Goal: Navigation & Orientation: Find specific page/section

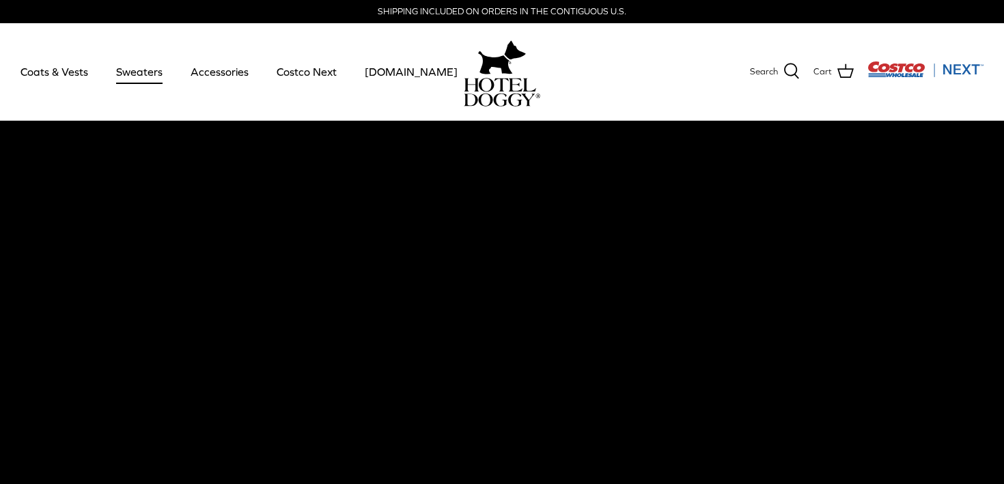
click at [118, 72] on link "Sweaters" at bounding box center [139, 71] width 71 height 46
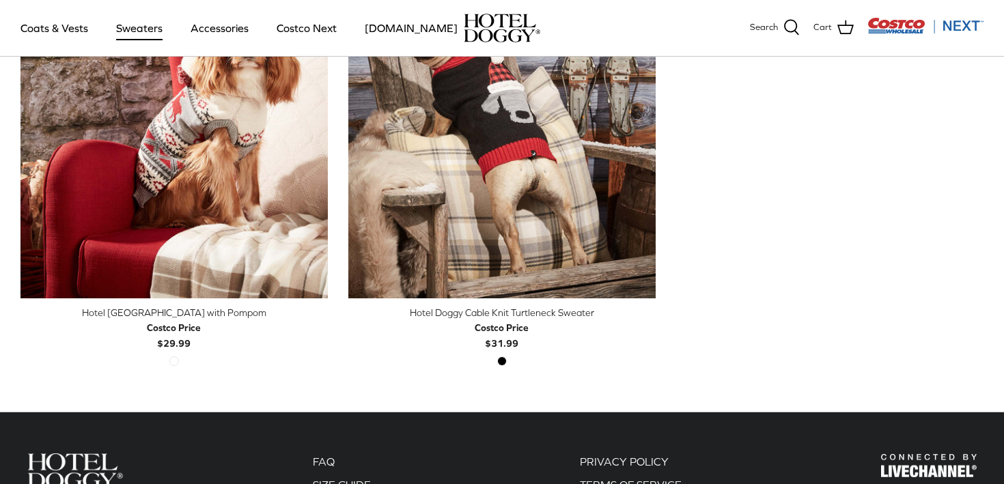
scroll to position [504, 0]
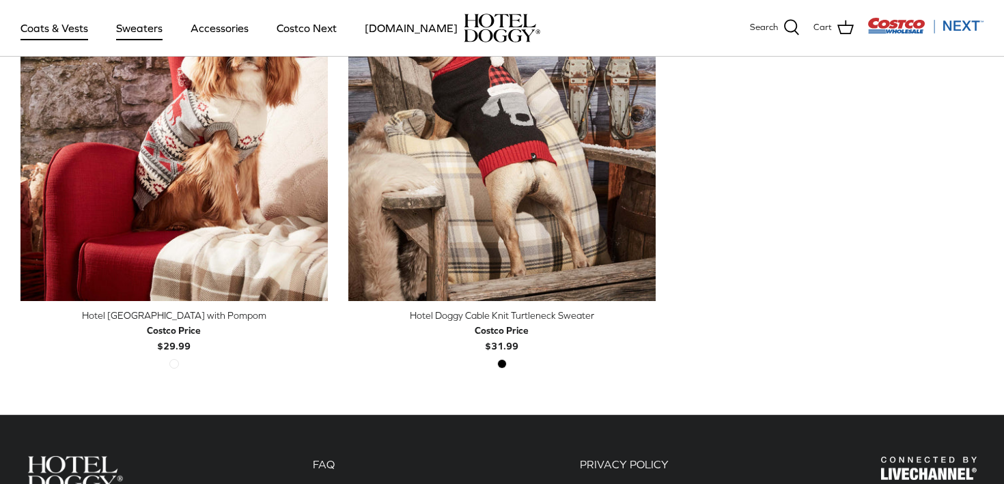
click at [72, 32] on link "Coats & Vests" at bounding box center [54, 28] width 92 height 46
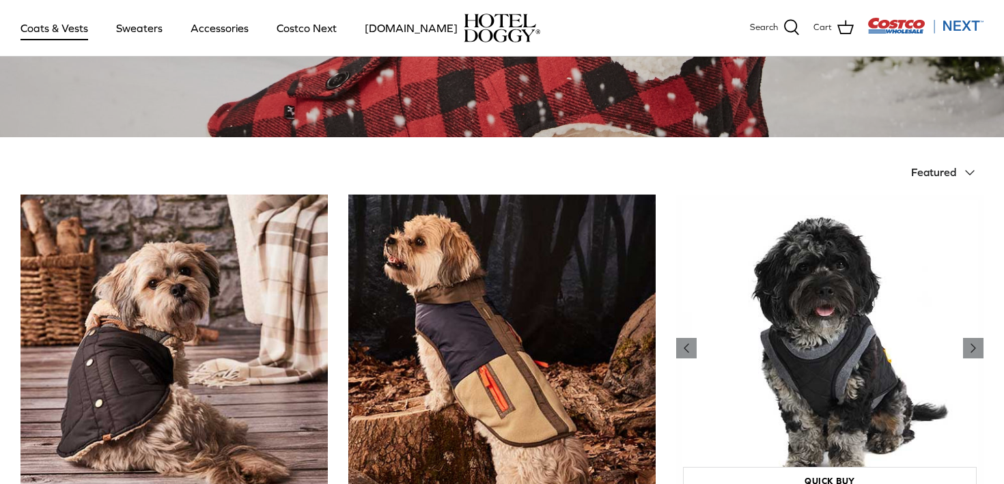
scroll to position [191, 0]
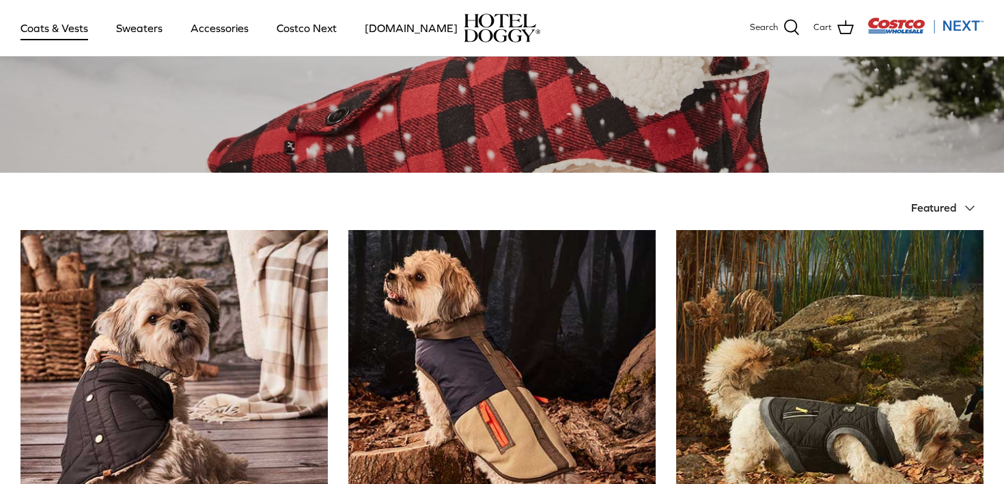
click at [928, 199] on button "Featured Down" at bounding box center [947, 208] width 72 height 30
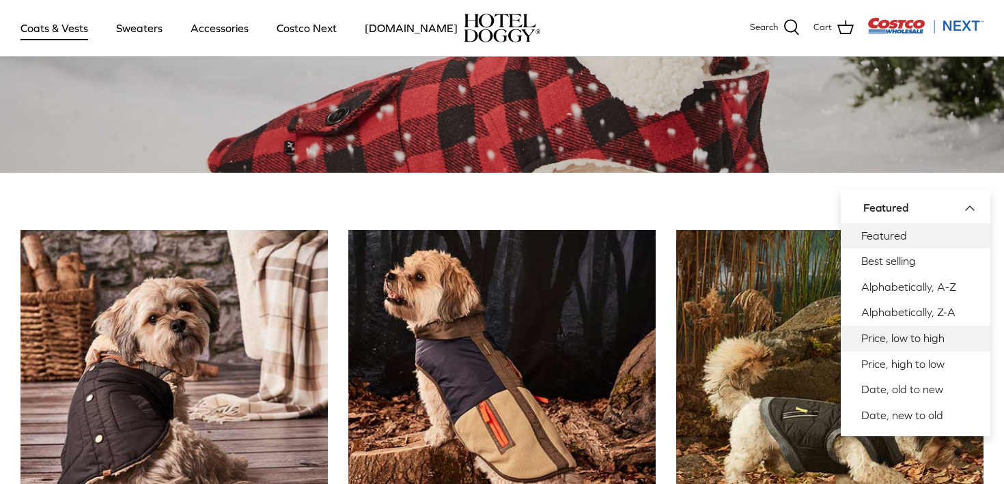
click at [910, 341] on link "Price, low to high" at bounding box center [915, 339] width 150 height 26
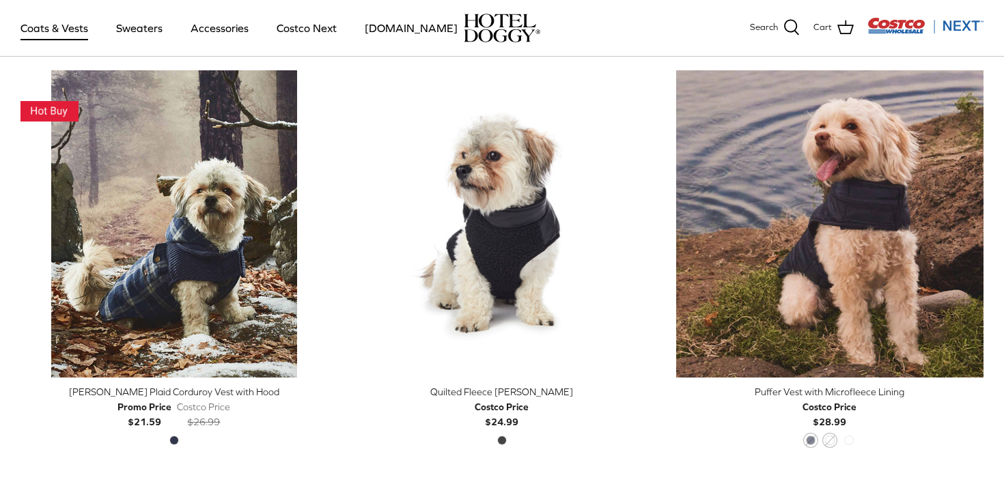
scroll to position [350, 0]
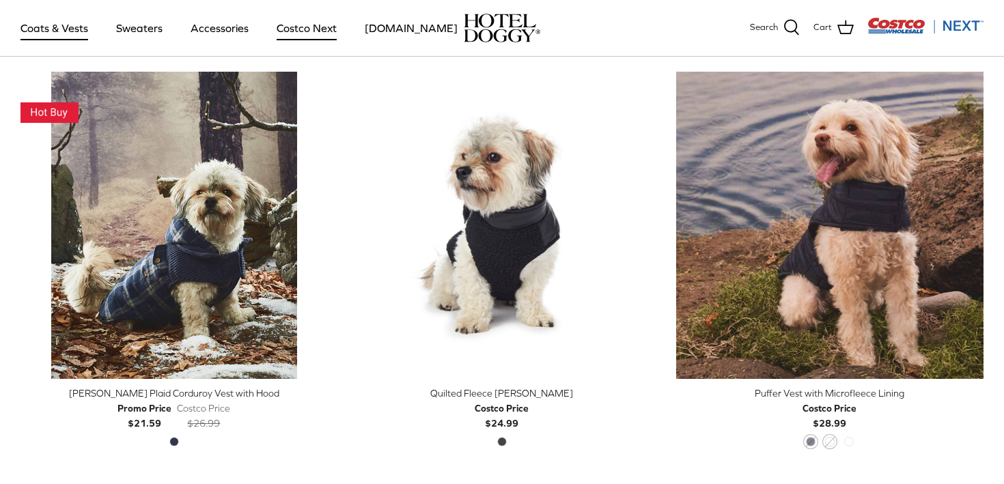
click at [292, 31] on link "Costco Next" at bounding box center [306, 28] width 85 height 46
